Goal: Answer question/provide support

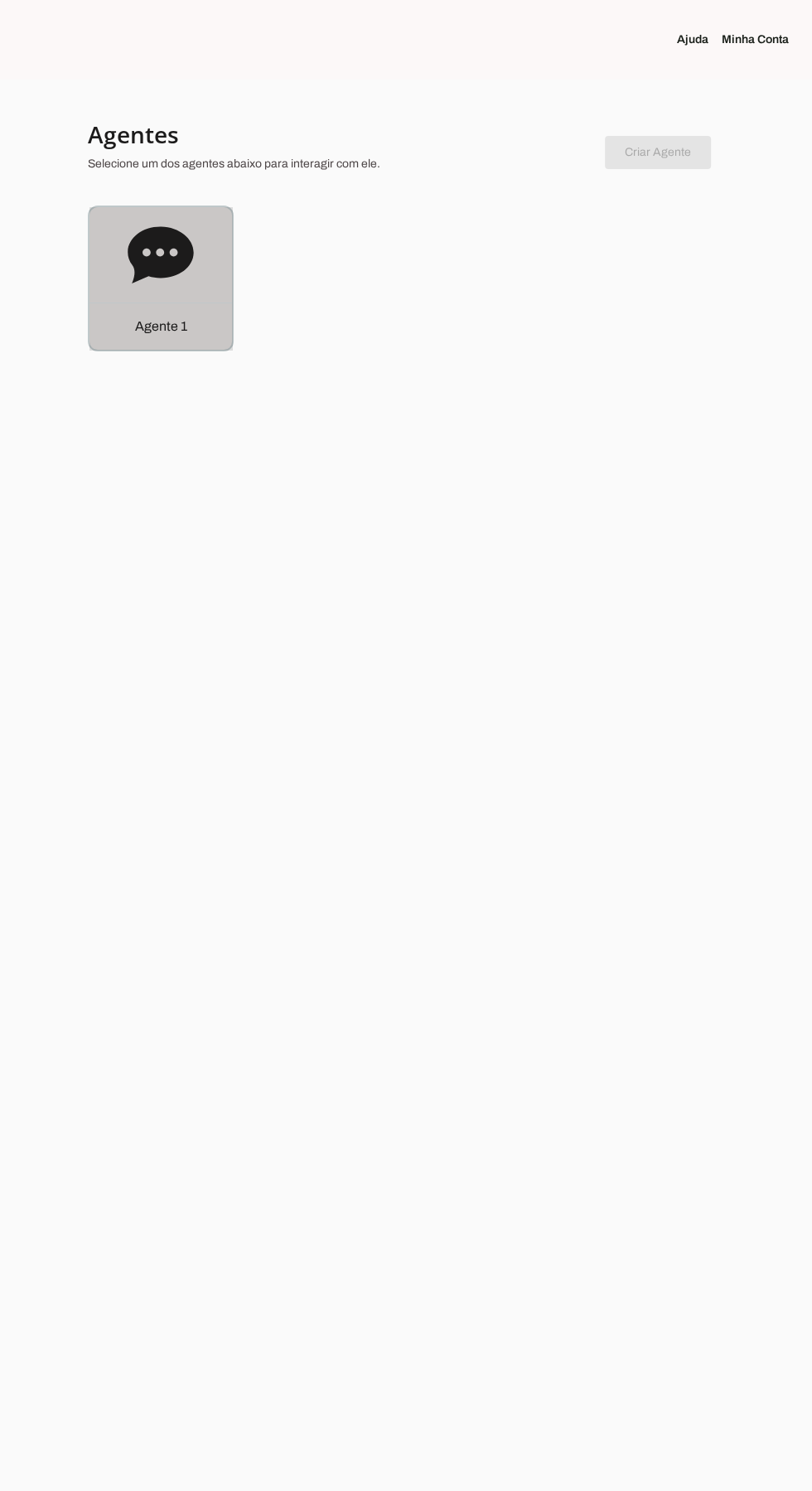
click at [173, 261] on icon at bounding box center [160, 254] width 66 height 57
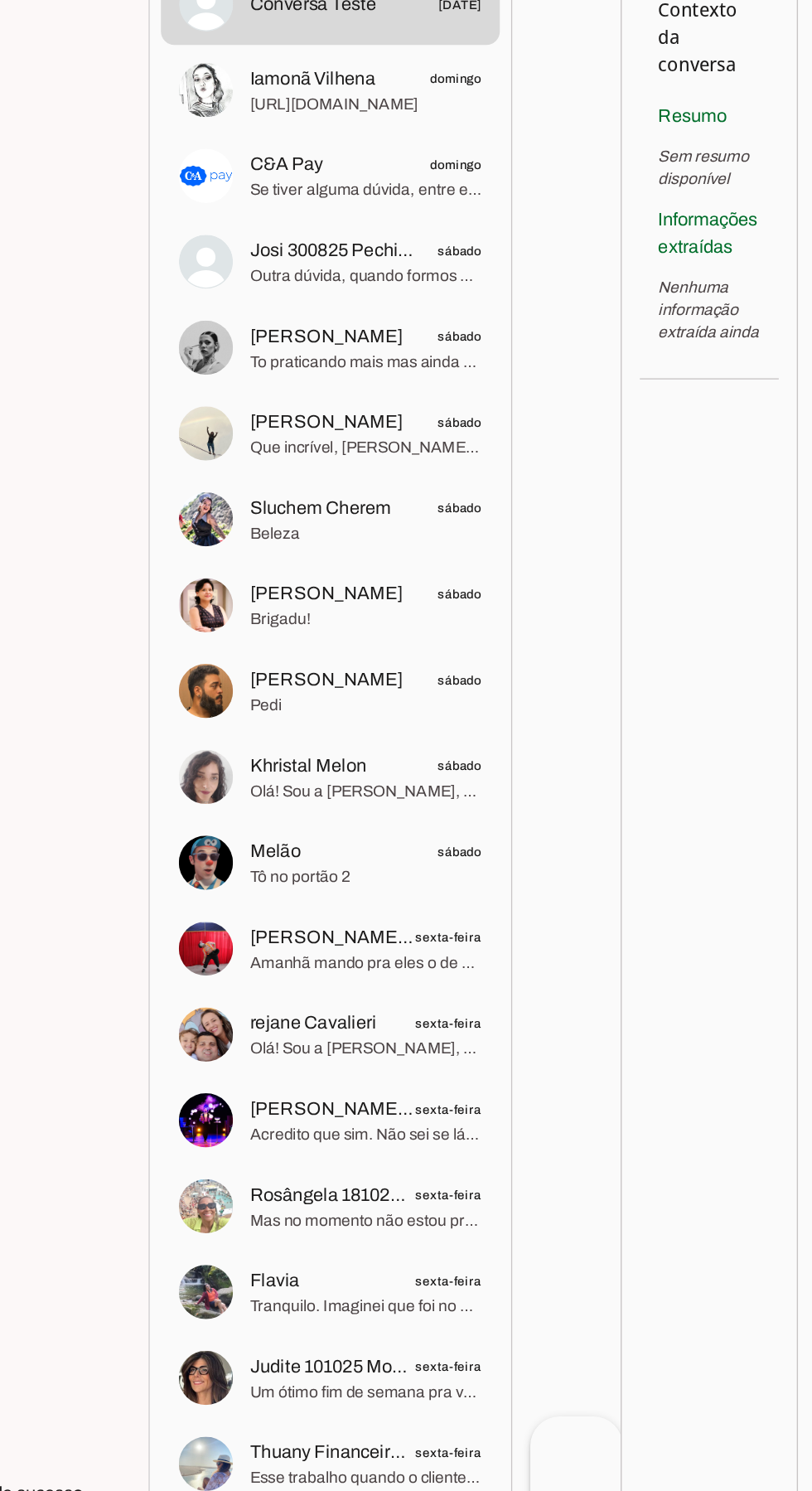
scroll to position [587, 0]
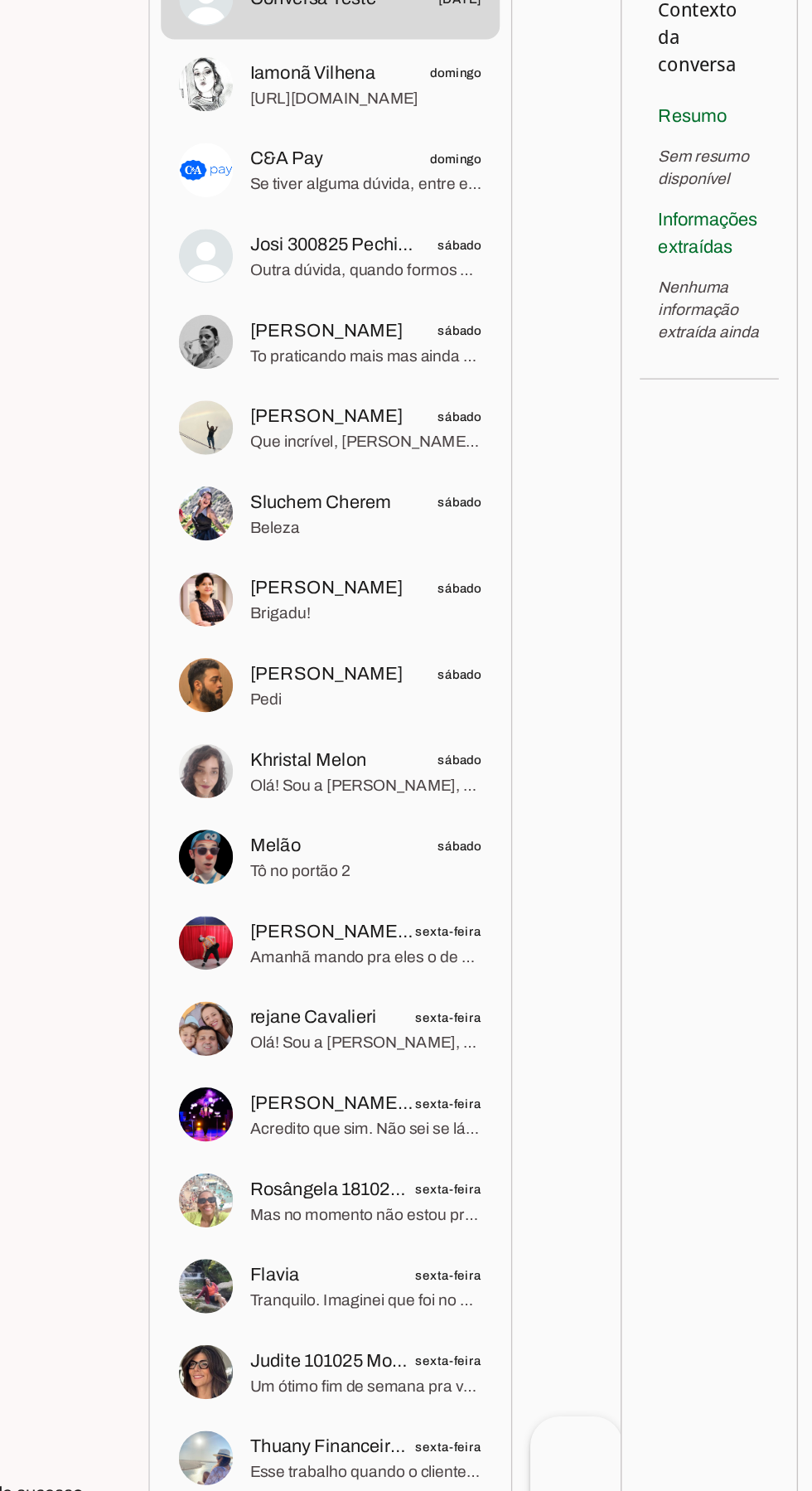
click at [360, 1043] on span "Olá! Sou a [PERSON_NAME], sua assistente virtual da Churumello Circus, estou aq…" at bounding box center [367, 1045] width 170 height 16
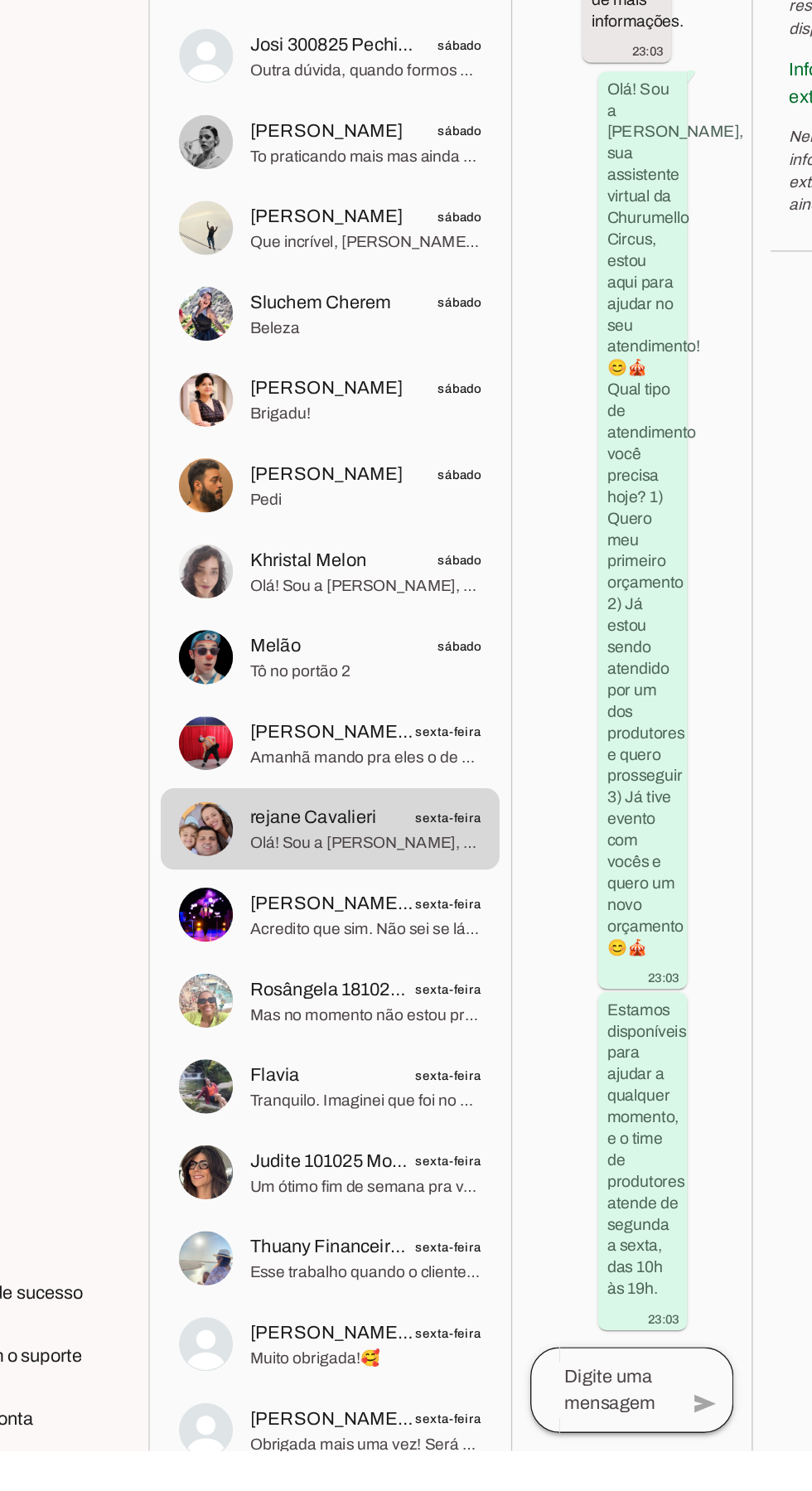
click at [546, 1478] on div at bounding box center [541, 1447] width 106 height 63
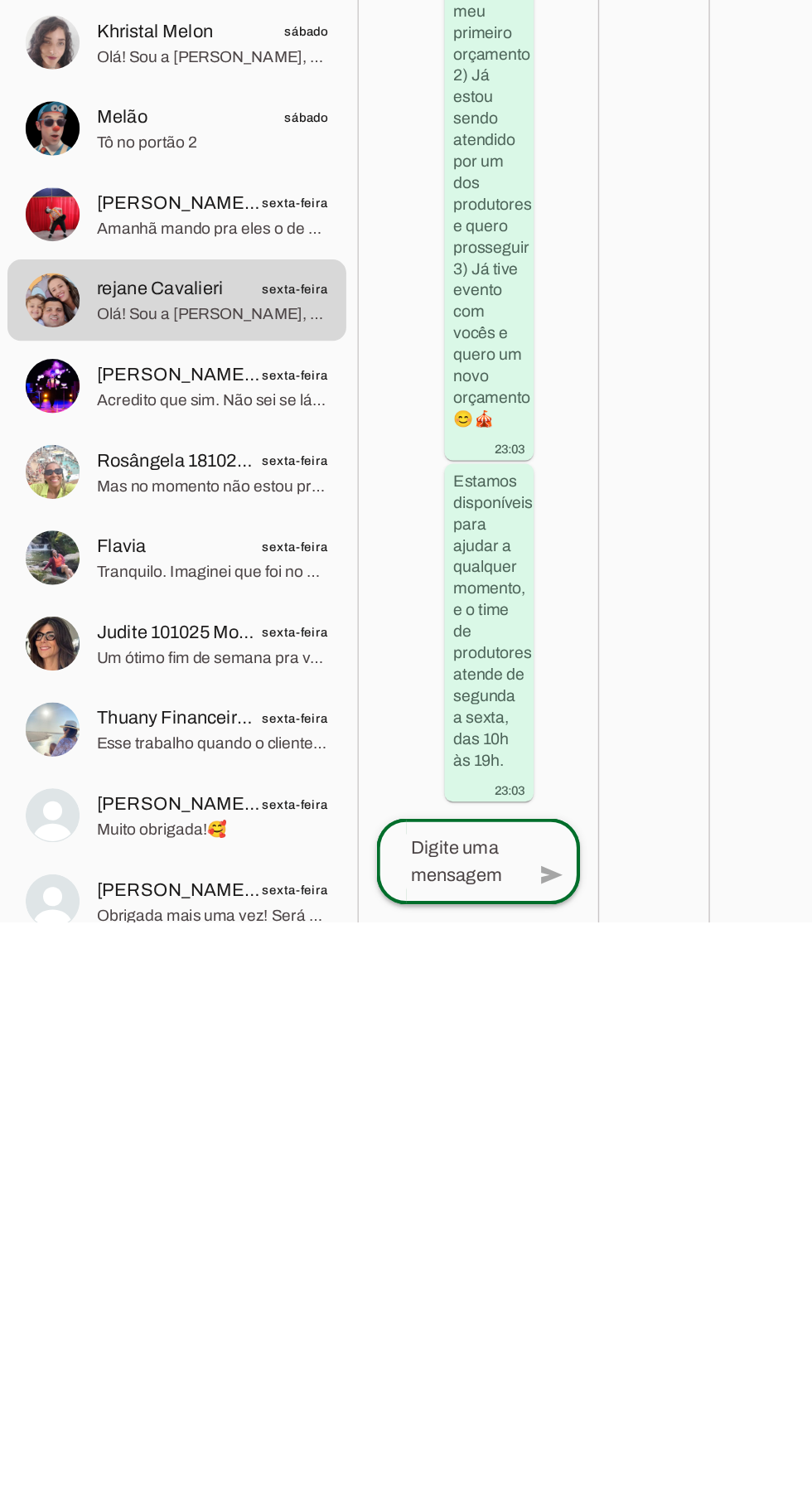
scroll to position [110, 0]
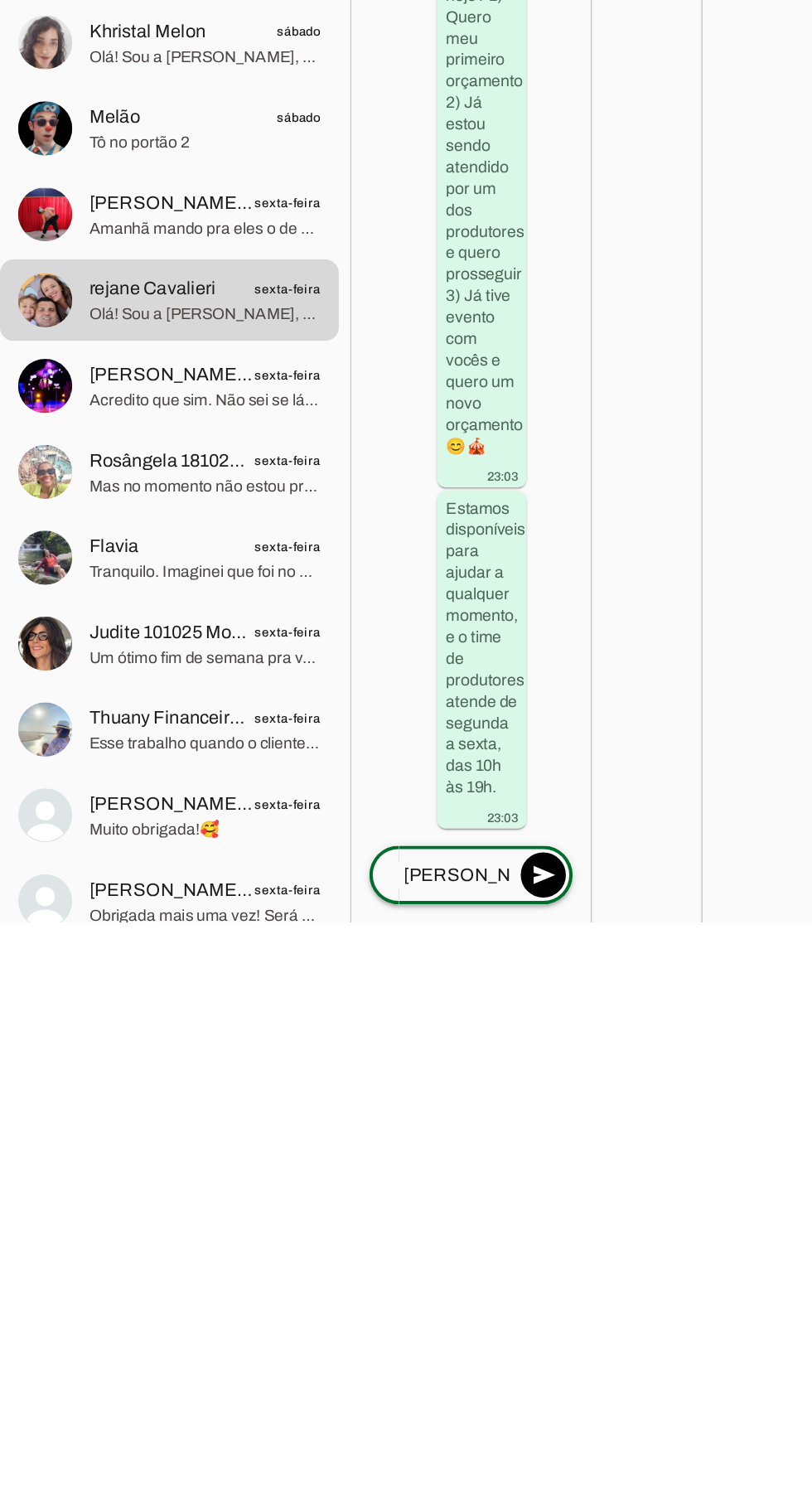
type textarea "[PERSON_NAME]!"
type md-outlined-text-field "[PERSON_NAME]!"
click at [614, 1437] on span at bounding box center [615, 1457] width 40 height 40
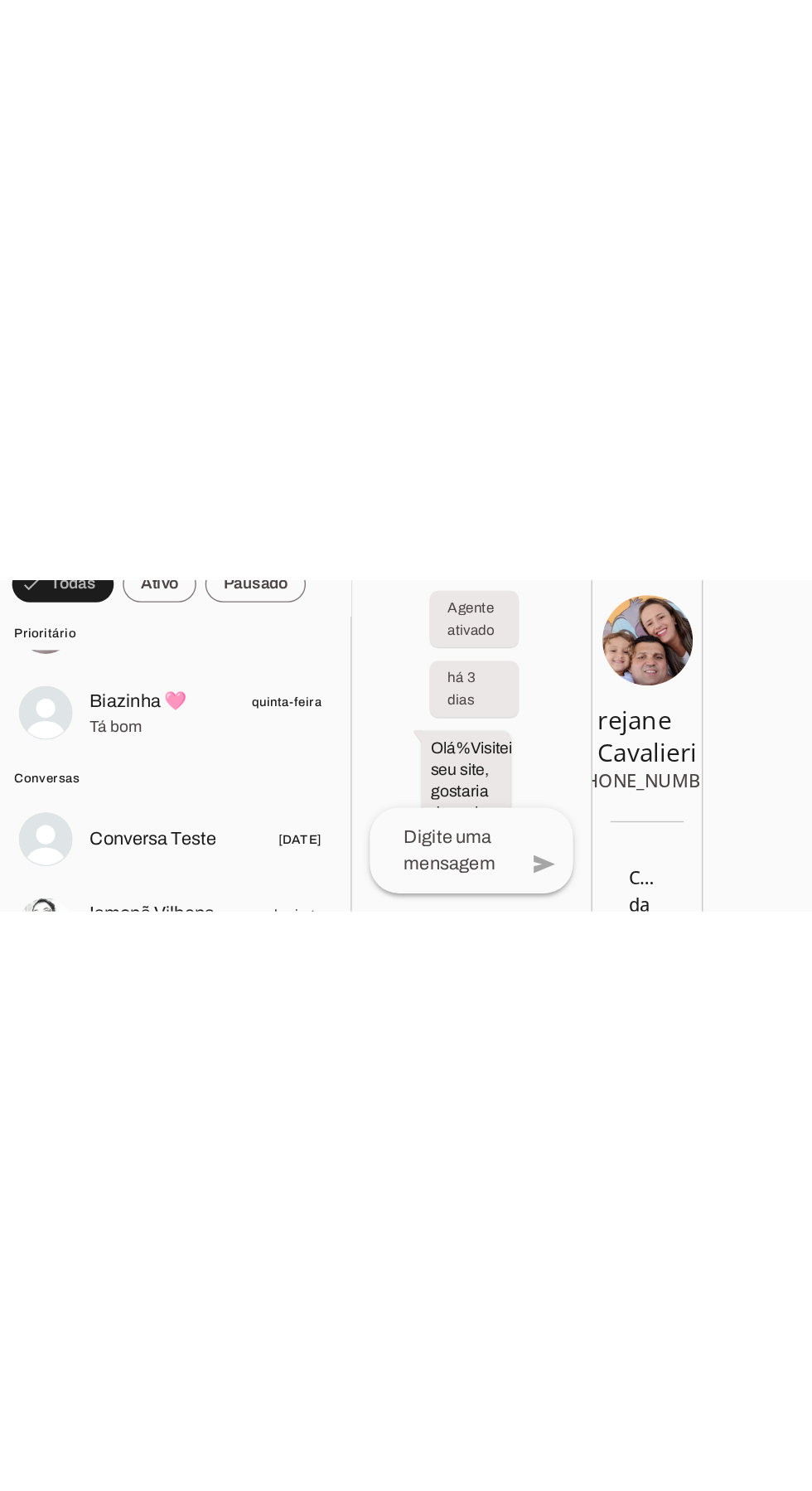
scroll to position [109, 0]
